Goal: Find specific page/section: Find specific page/section

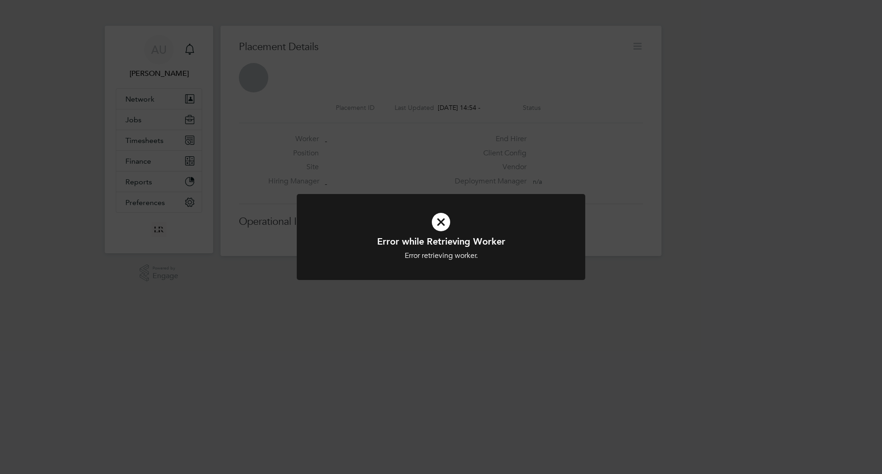
click at [641, 148] on div "Error while Retrieving Worker Error retrieving worker. Cancel Okay" at bounding box center [441, 237] width 882 height 474
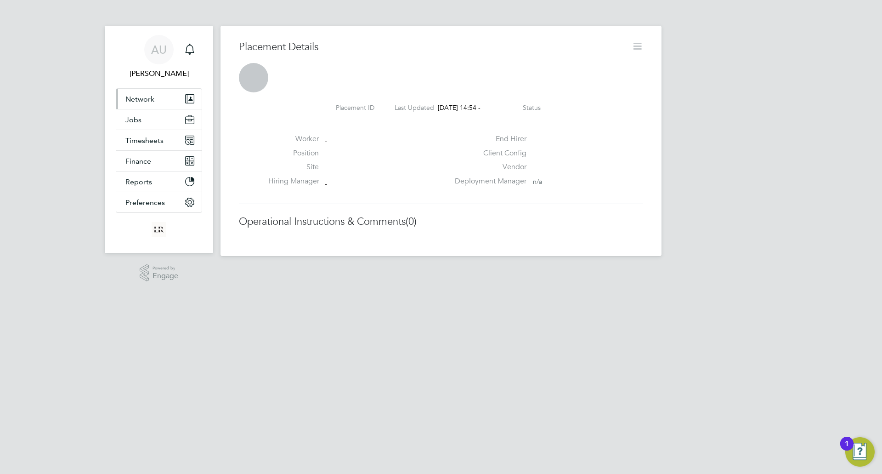
click at [147, 95] on span "Network" at bounding box center [139, 99] width 29 height 9
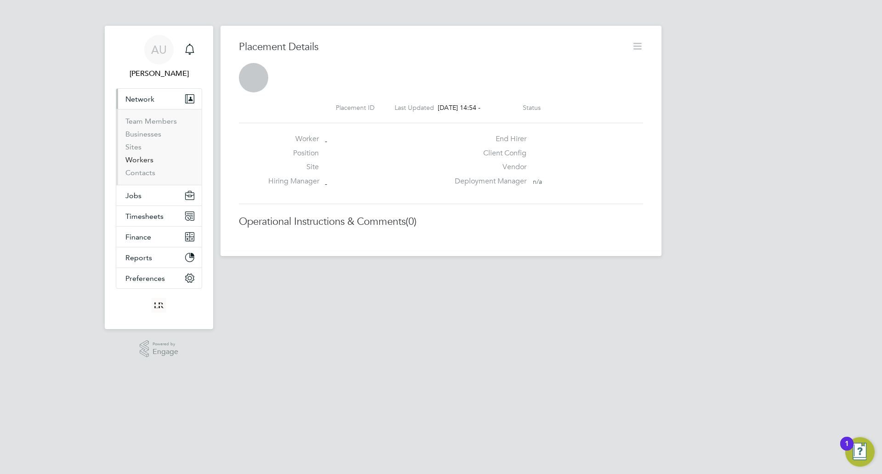
click at [140, 161] on link "Workers" at bounding box center [139, 159] width 28 height 9
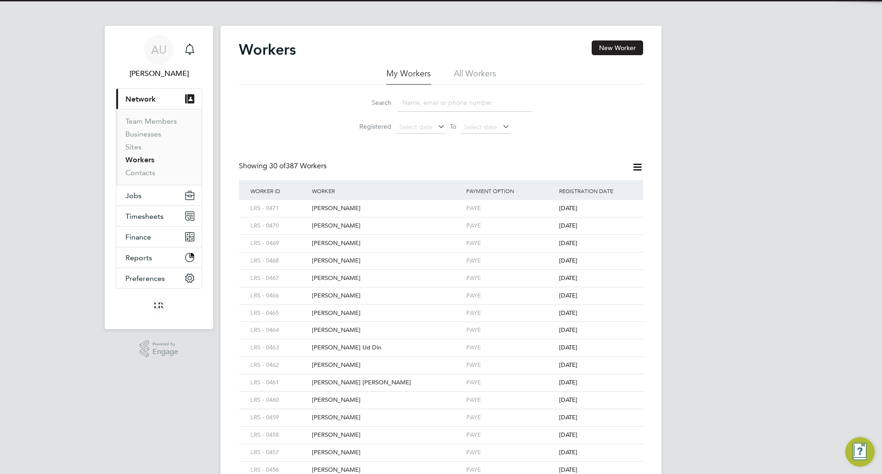
click at [449, 103] on input at bounding box center [465, 103] width 134 height 18
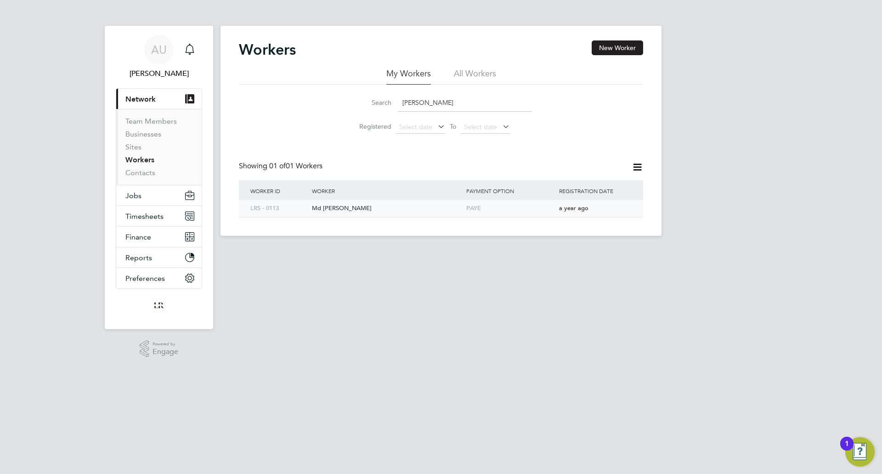
type input "[PERSON_NAME]"
click at [330, 209] on div "Md [PERSON_NAME]" at bounding box center [387, 208] width 154 height 17
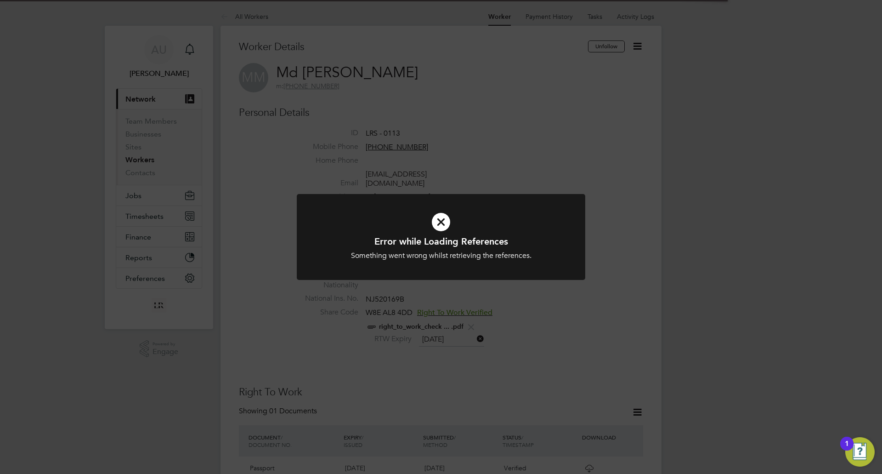
click at [535, 137] on div "Error while Loading References Something went wrong whilst retrieving the refer…" at bounding box center [441, 237] width 882 height 474
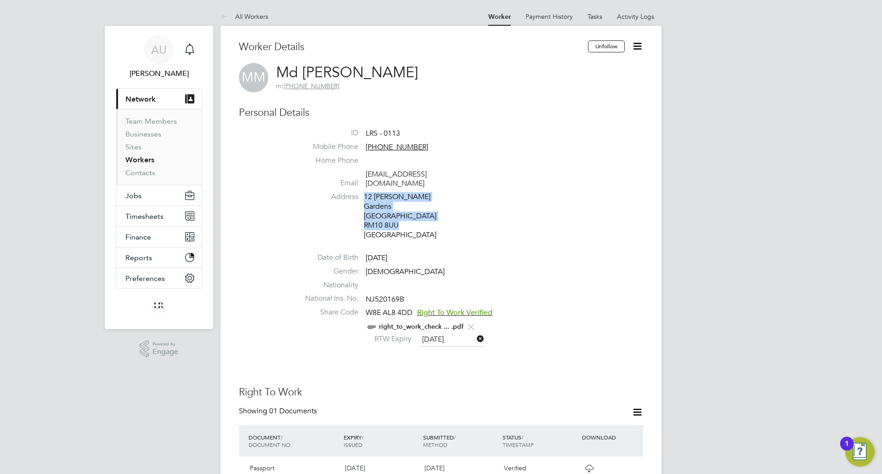
drag, startPoint x: 401, startPoint y: 205, endPoint x: 364, endPoint y: 187, distance: 40.3
click at [364, 192] on div "12 Mays Gardens Dagenham RM10 8UU United Kingdom" at bounding box center [407, 216] width 87 height 48
copy div "12 Mays Gardens Dagenham RM10 8UU"
click at [588, 280] on li "Nationality" at bounding box center [468, 287] width 349 height 14
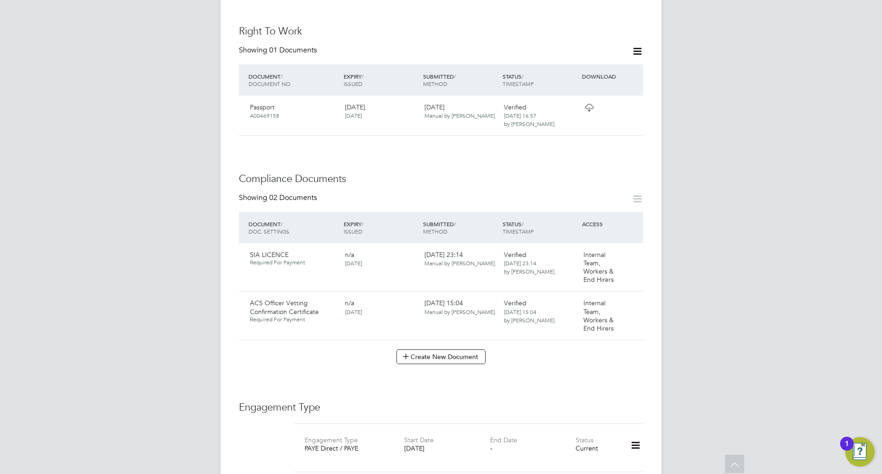
scroll to position [368, 0]
